Goal: Information Seeking & Learning: Learn about a topic

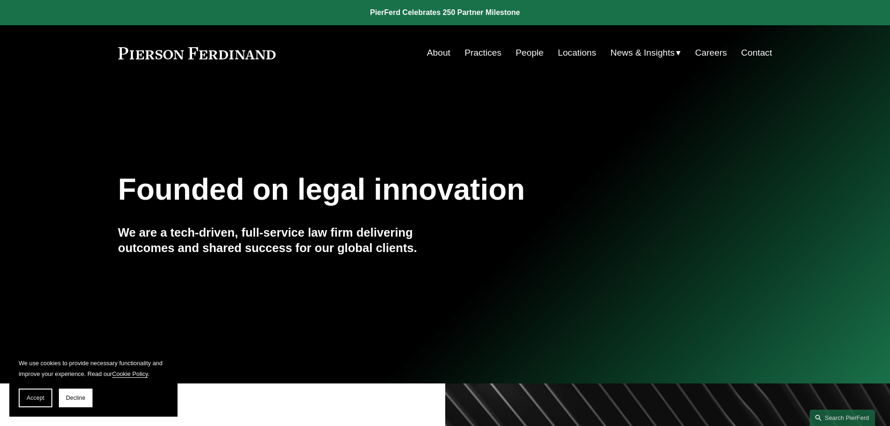
click at [534, 54] on link "People" at bounding box center [530, 53] width 28 height 18
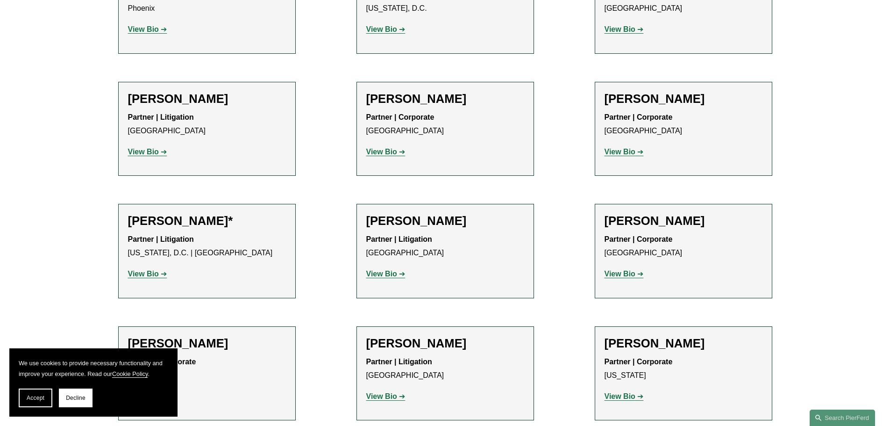
scroll to position [4312, 0]
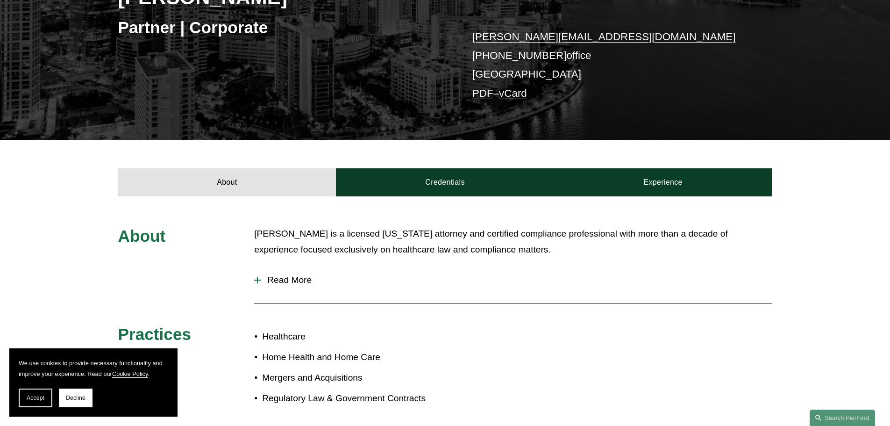
scroll to position [174, 0]
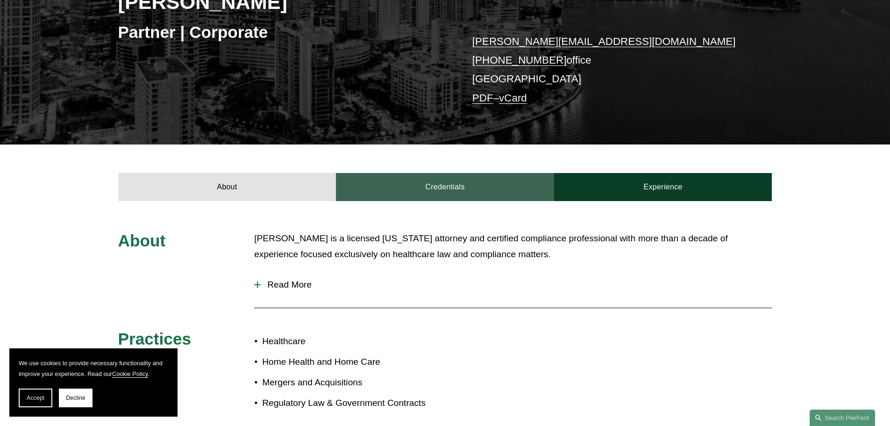
click at [469, 191] on link "Credentials" at bounding box center [445, 187] width 218 height 28
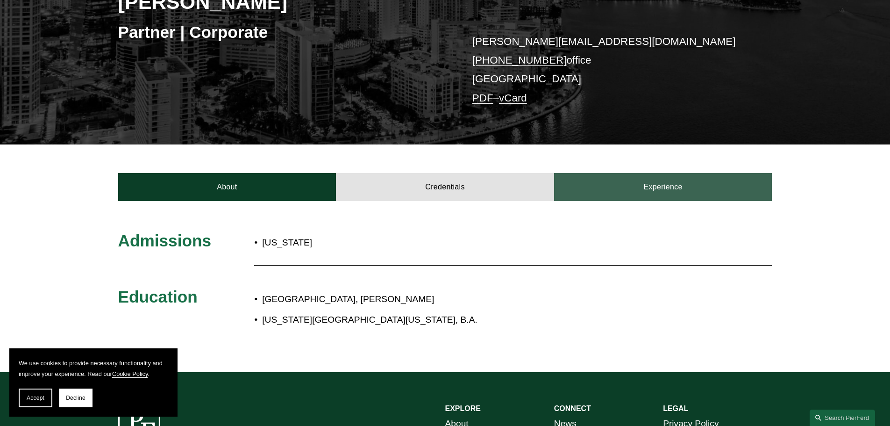
click at [672, 193] on link "Experience" at bounding box center [663, 187] width 218 height 28
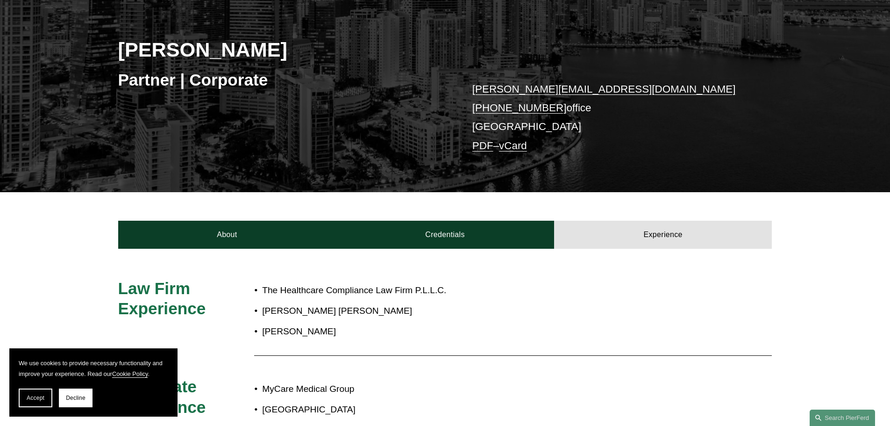
scroll to position [119, 0]
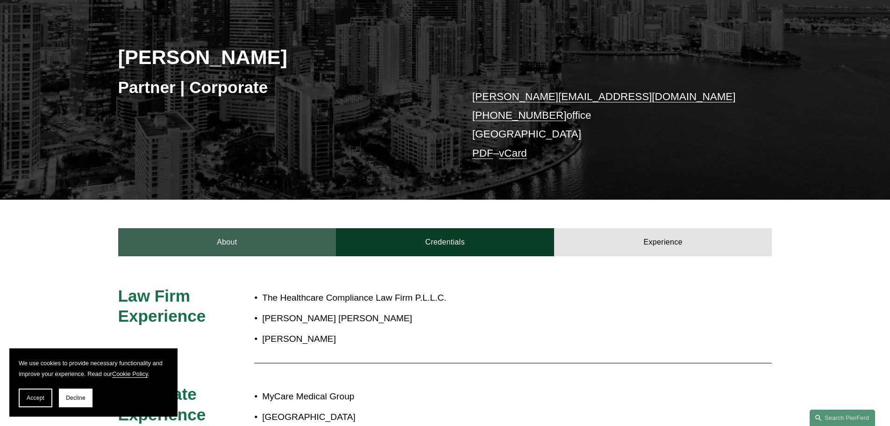
click at [241, 241] on link "About" at bounding box center [227, 242] width 218 height 28
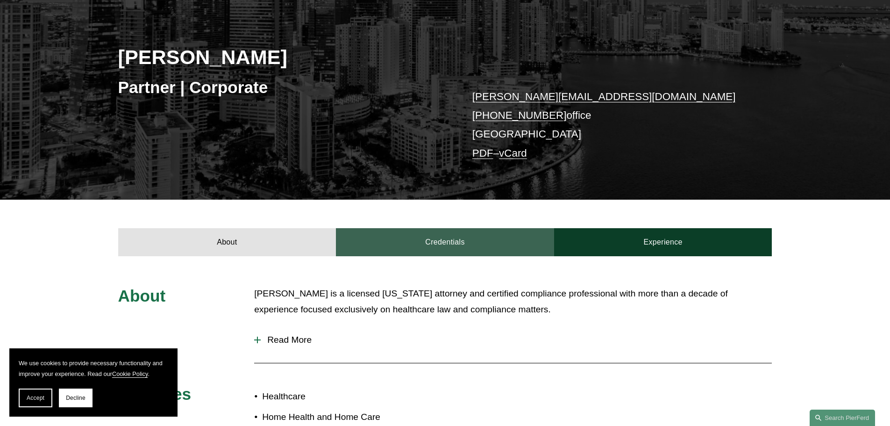
click at [459, 244] on link "Credentials" at bounding box center [445, 242] width 218 height 28
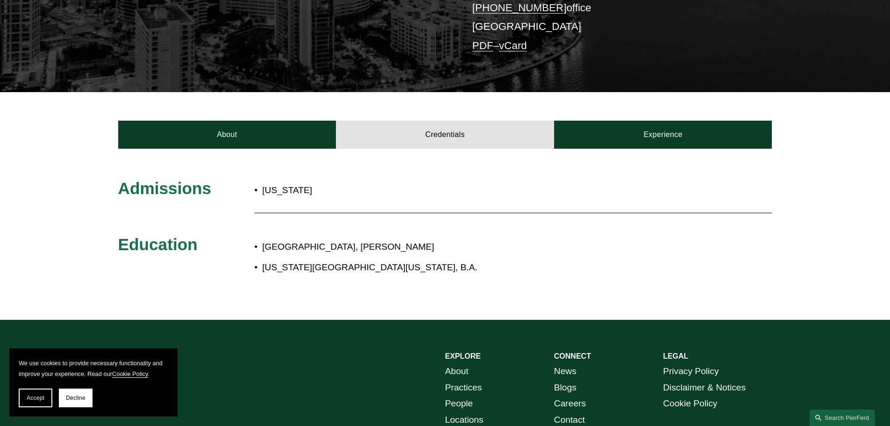
scroll to position [230, 0]
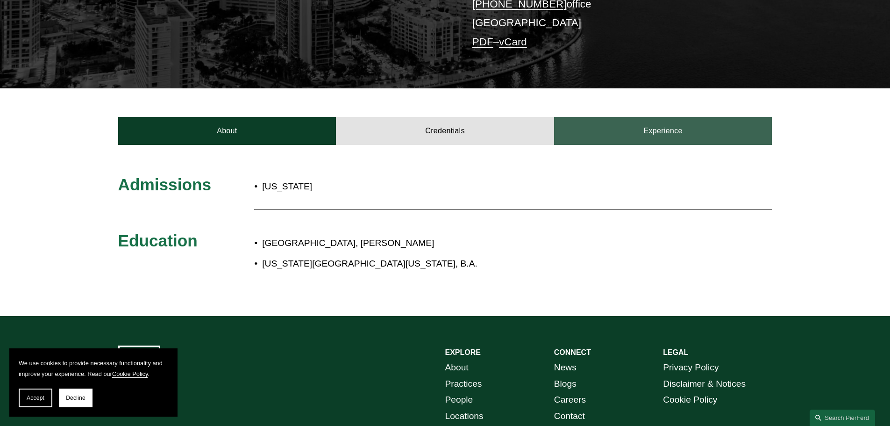
click at [669, 140] on link "Experience" at bounding box center [663, 131] width 218 height 28
